Goal: Information Seeking & Learning: Learn about a topic

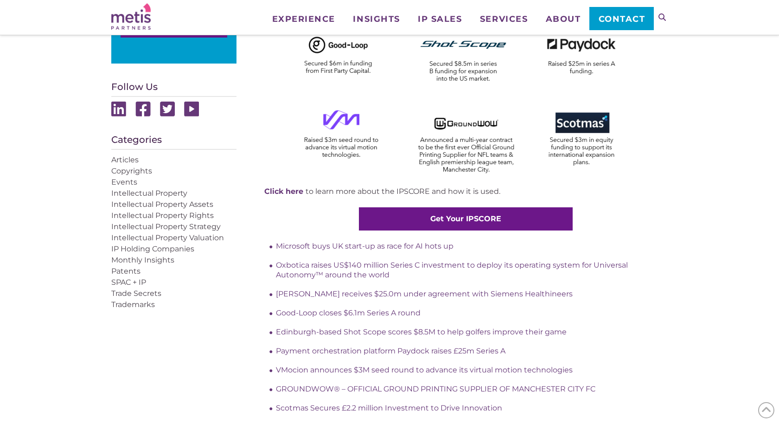
scroll to position [433, 0]
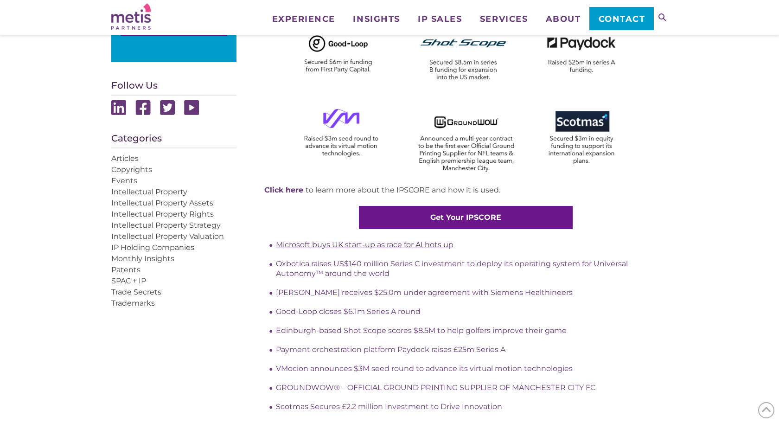
click at [391, 241] on link "Microsoft buys UK start-up as race for AI hots up" at bounding box center [364, 244] width 177 height 9
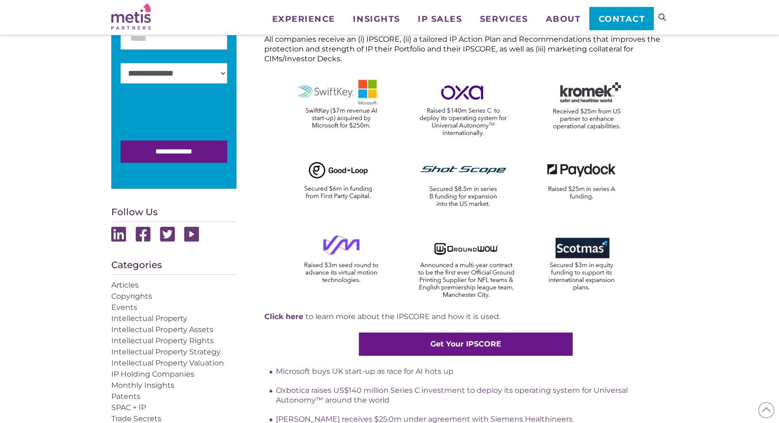
scroll to position [307, 0]
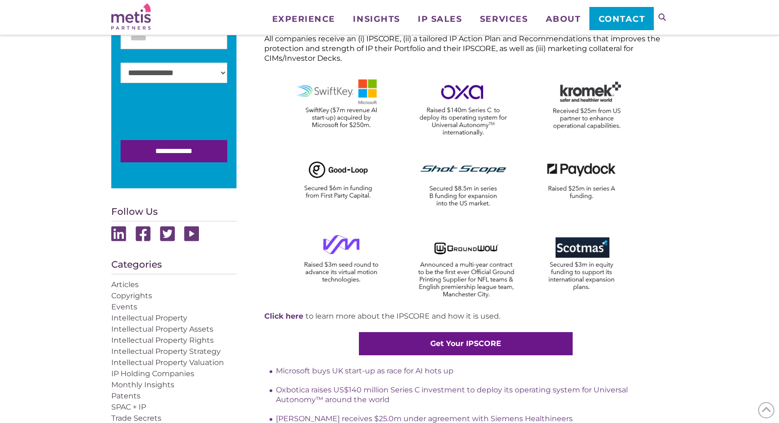
click at [337, 100] on img at bounding box center [466, 188] width 348 height 231
click at [351, 87] on img at bounding box center [466, 188] width 348 height 231
click at [310, 368] on link "Microsoft buys UK start-up as race for AI hots up" at bounding box center [364, 370] width 177 height 9
